Goal: Task Accomplishment & Management: Manage account settings

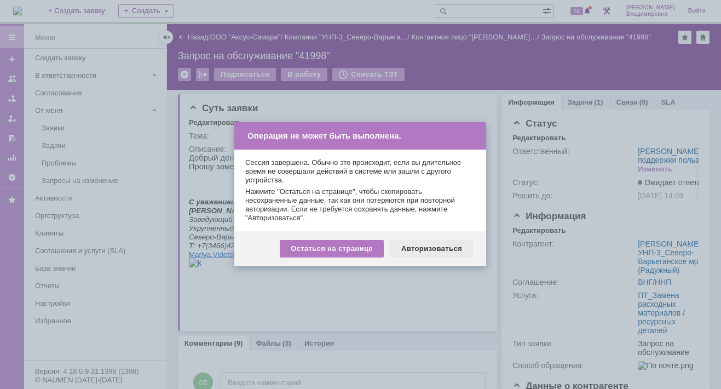
click at [414, 247] on div "Авторизоваться" at bounding box center [431, 249] width 83 height 18
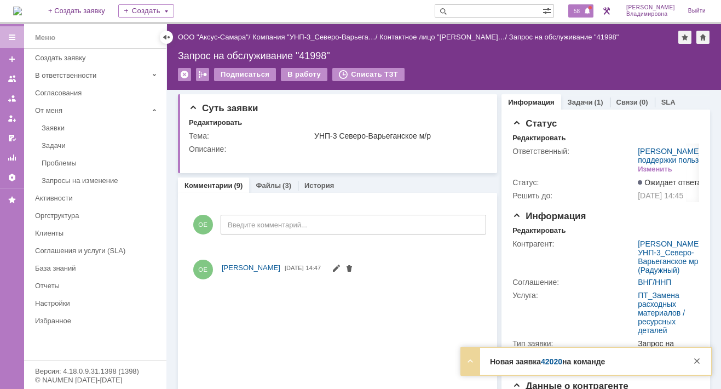
click at [583, 9] on span "58" at bounding box center [576, 11] width 13 height 8
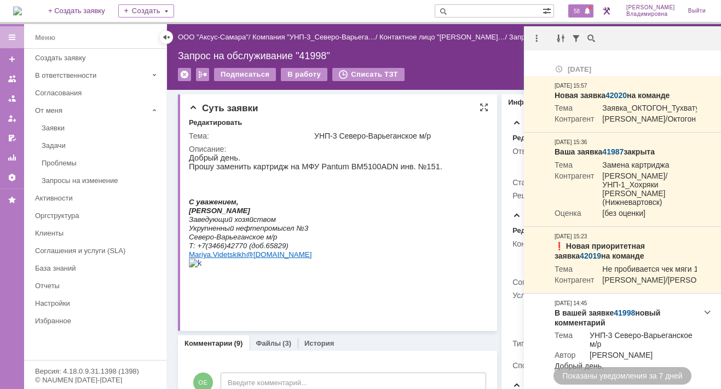
drag, startPoint x: 416, startPoint y: 210, endPoint x: 609, endPoint y: 290, distance: 209.4
click at [416, 206] on p "С уважением," at bounding box center [315, 201] width 253 height 9
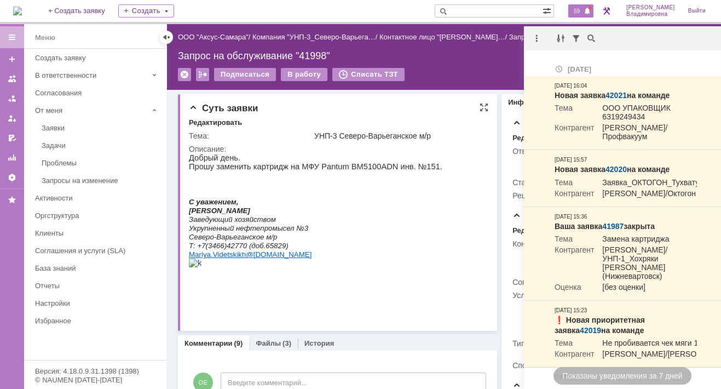
click at [344, 250] on p "Т: +7(3466)42770 (доб.65829)" at bounding box center [315, 245] width 253 height 9
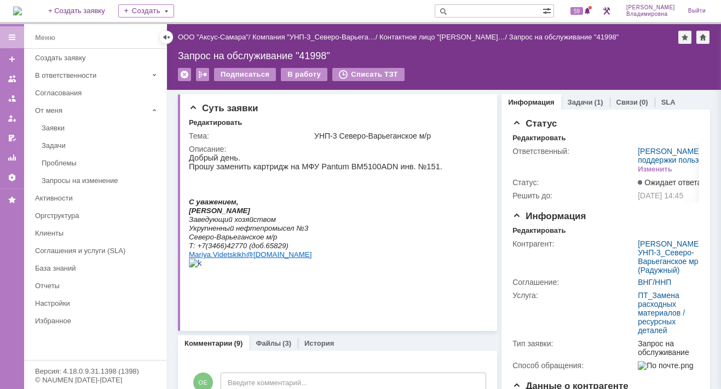
drag, startPoint x: 460, startPoint y: 67, endPoint x: 462, endPoint y: 56, distance: 11.0
click at [462, 56] on div "Назад | ООО "Аксус-Самара" / Компания "УНП-3_Северо-Варьега… / Контактное лицо …" at bounding box center [444, 57] width 554 height 66
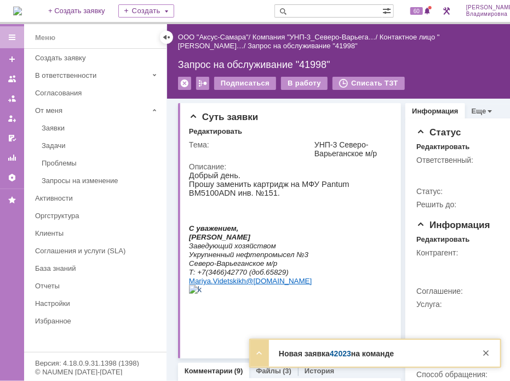
click at [449, 66] on div "Запрос на обслуживание "41998"" at bounding box center [364, 64] width 372 height 11
click at [338, 352] on link "42024" at bounding box center [340, 353] width 21 height 9
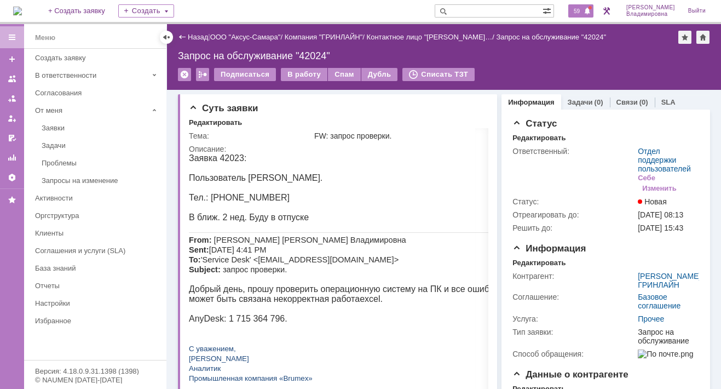
click at [509, 13] on span "59" at bounding box center [576, 11] width 13 height 8
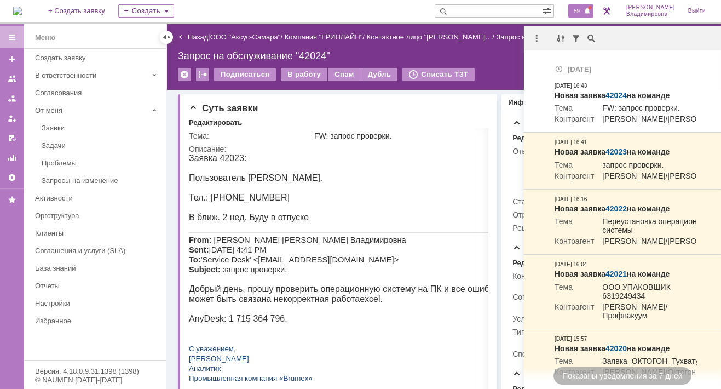
click at [279, 15] on div "На домашнюю + Создать заявку Создать 59 Орлова Елена Владимировна Выйти" at bounding box center [360, 12] width 721 height 24
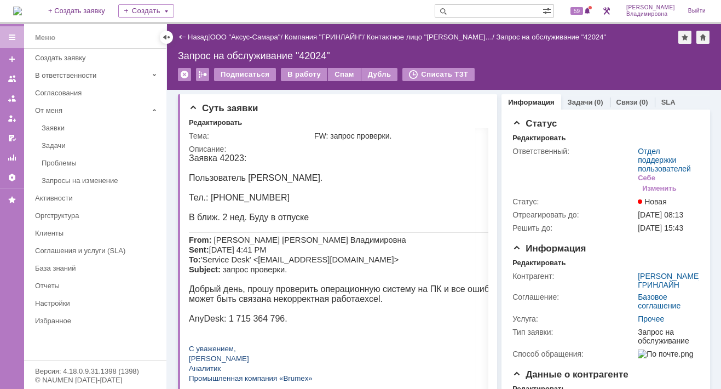
click at [368, 51] on div "Запрос на обслуживание "42024"" at bounding box center [444, 55] width 532 height 11
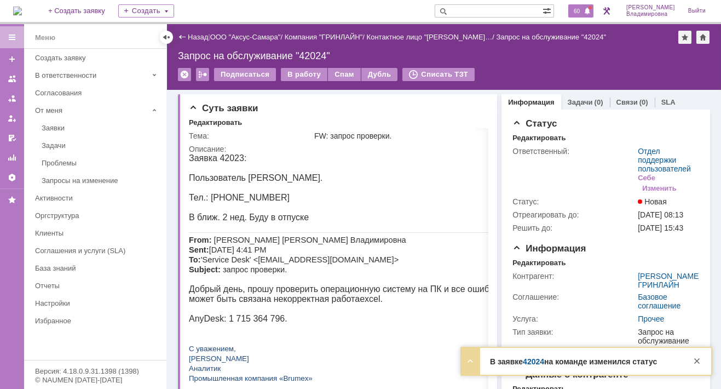
click at [509, 10] on span "60" at bounding box center [576, 11] width 13 height 8
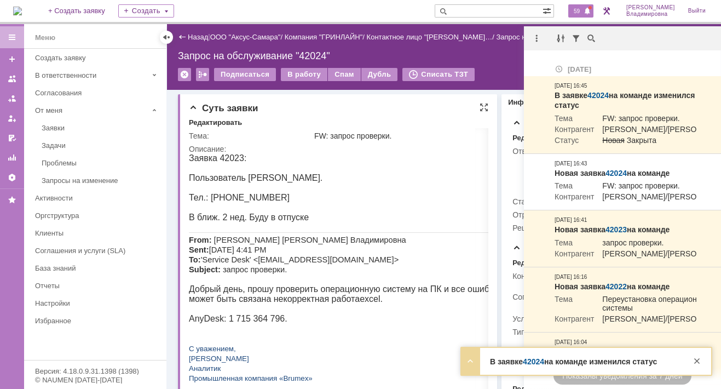
click at [414, 111] on div "Суть заявки" at bounding box center [338, 108] width 299 height 11
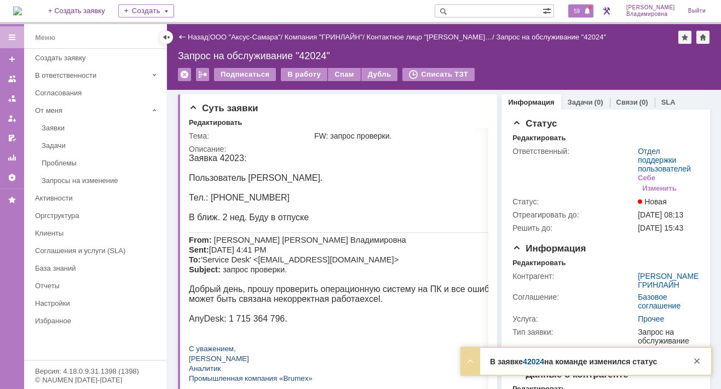
click at [509, 9] on span "59" at bounding box center [576, 11] width 13 height 8
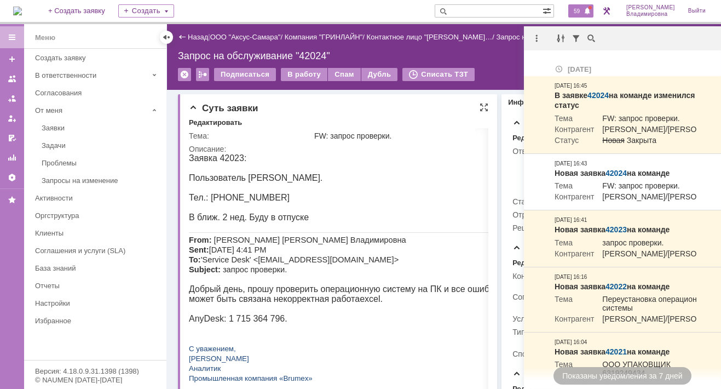
click at [340, 104] on div "Суть заявки" at bounding box center [338, 108] width 299 height 11
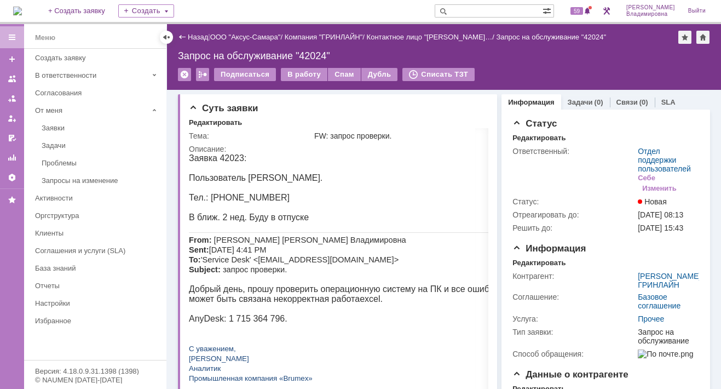
click at [22, 14] on img at bounding box center [17, 11] width 9 height 9
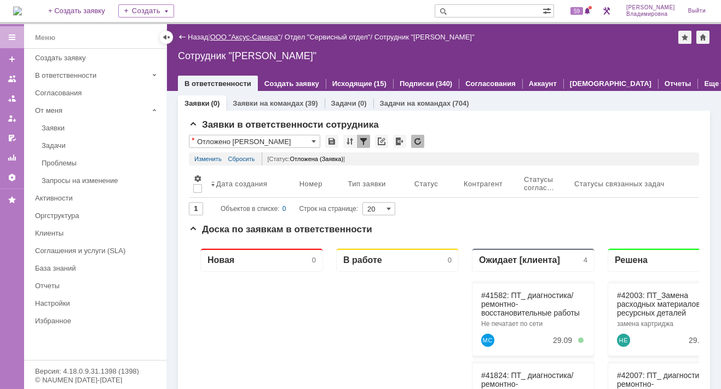
click at [250, 35] on link "ООО "Аксус-Самара"" at bounding box center [245, 37] width 71 height 8
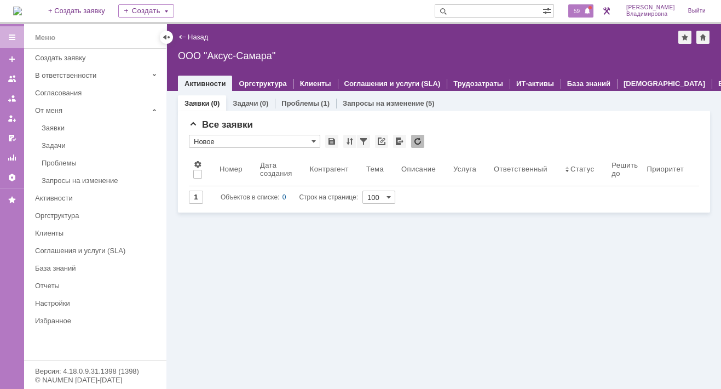
click at [509, 9] on span "59" at bounding box center [576, 11] width 13 height 8
